Goal: Information Seeking & Learning: Learn about a topic

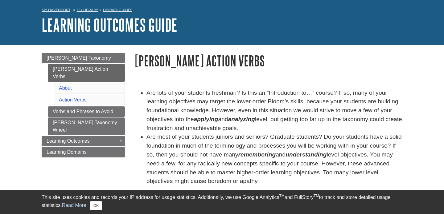
scroll to position [28, 0]
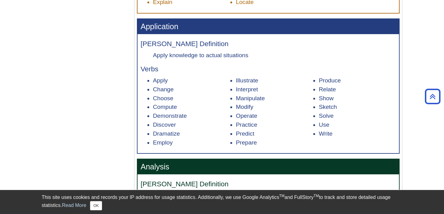
scroll to position [494, 0]
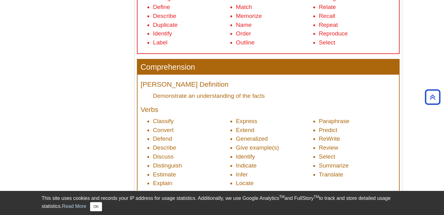
scroll to position [364, 0]
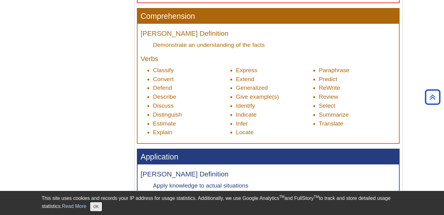
click at [93, 208] on button "OK" at bounding box center [96, 206] width 12 height 9
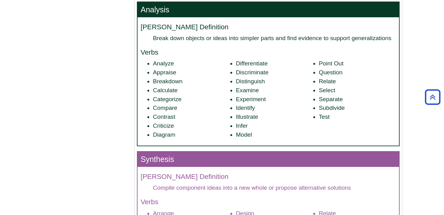
scroll to position [651, 0]
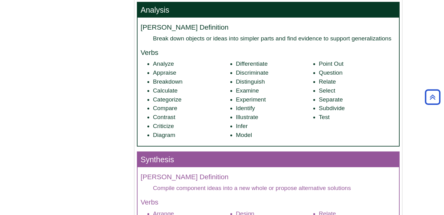
click at [353, 128] on ul "Analyze Appraise Breakdown Calculate Categorize Compare Contrast Criticize Diag…" at bounding box center [267, 99] width 255 height 80
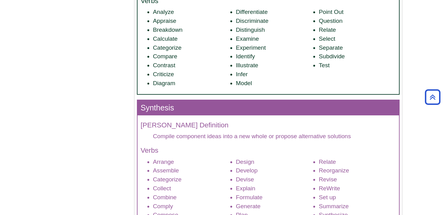
scroll to position [682, 0]
